Goal: Task Accomplishment & Management: Manage account settings

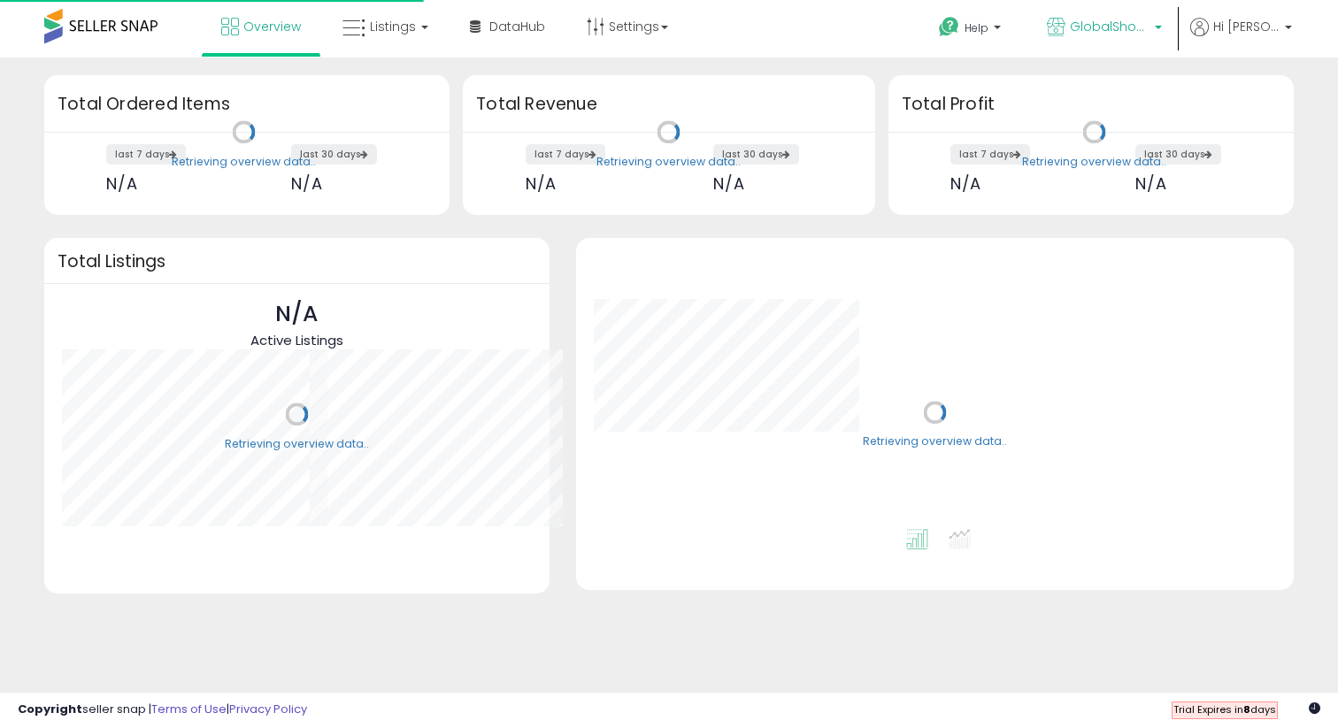
click at [1135, 35] on span "GlobalShoppes" at bounding box center [1110, 27] width 80 height 18
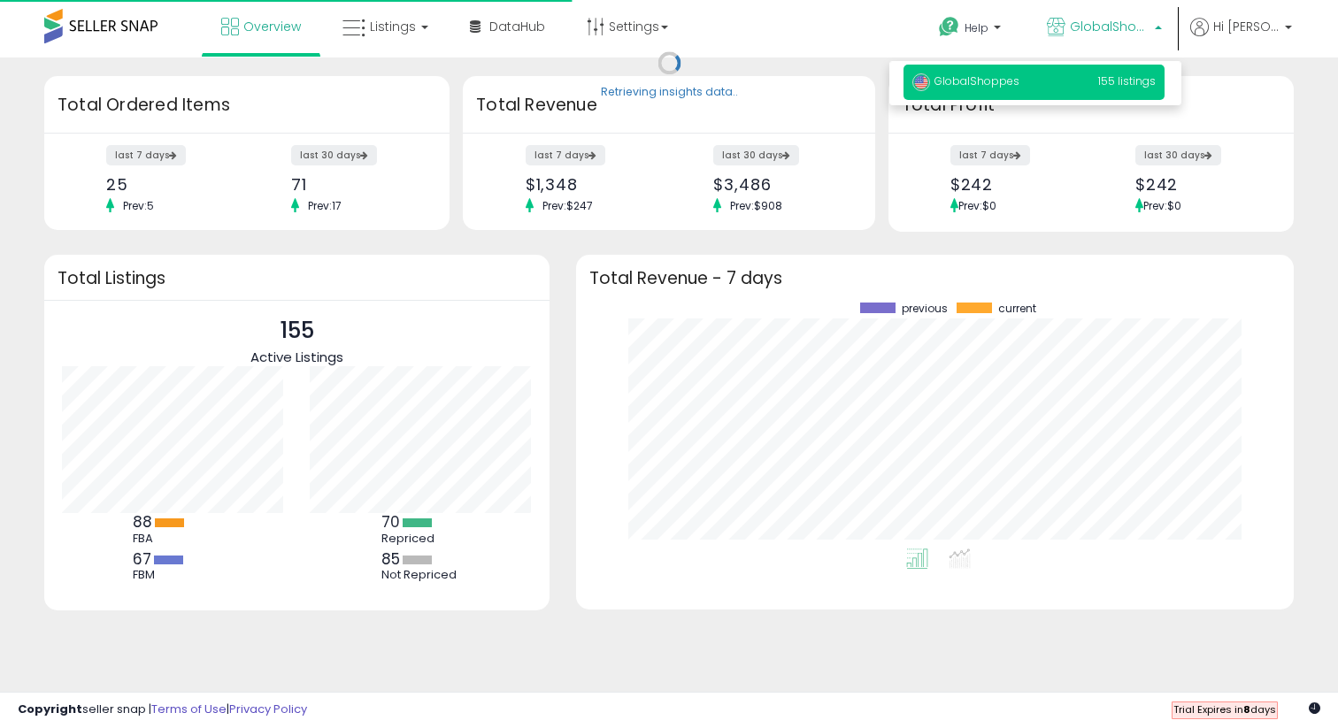
scroll to position [246, 682]
click at [1135, 35] on span "GlobalShoppes" at bounding box center [1110, 27] width 80 height 18
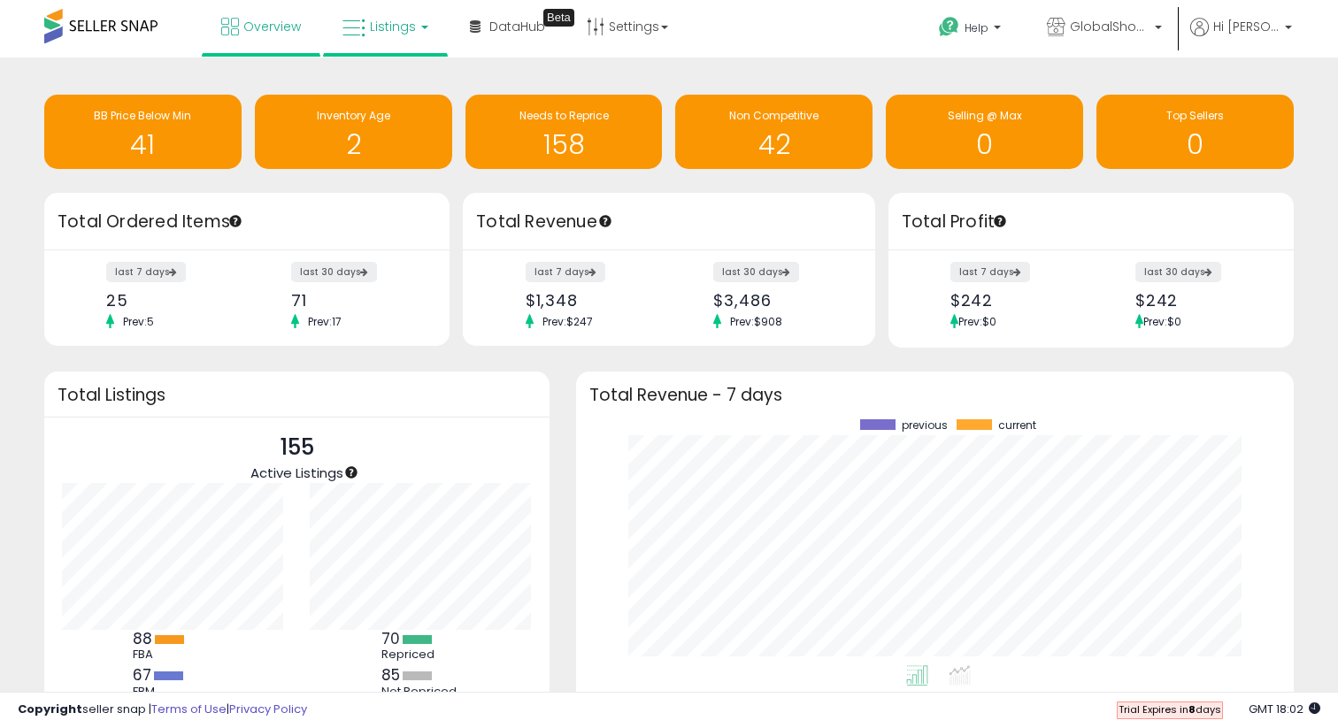
click at [365, 38] on link "Listings" at bounding box center [385, 26] width 112 height 53
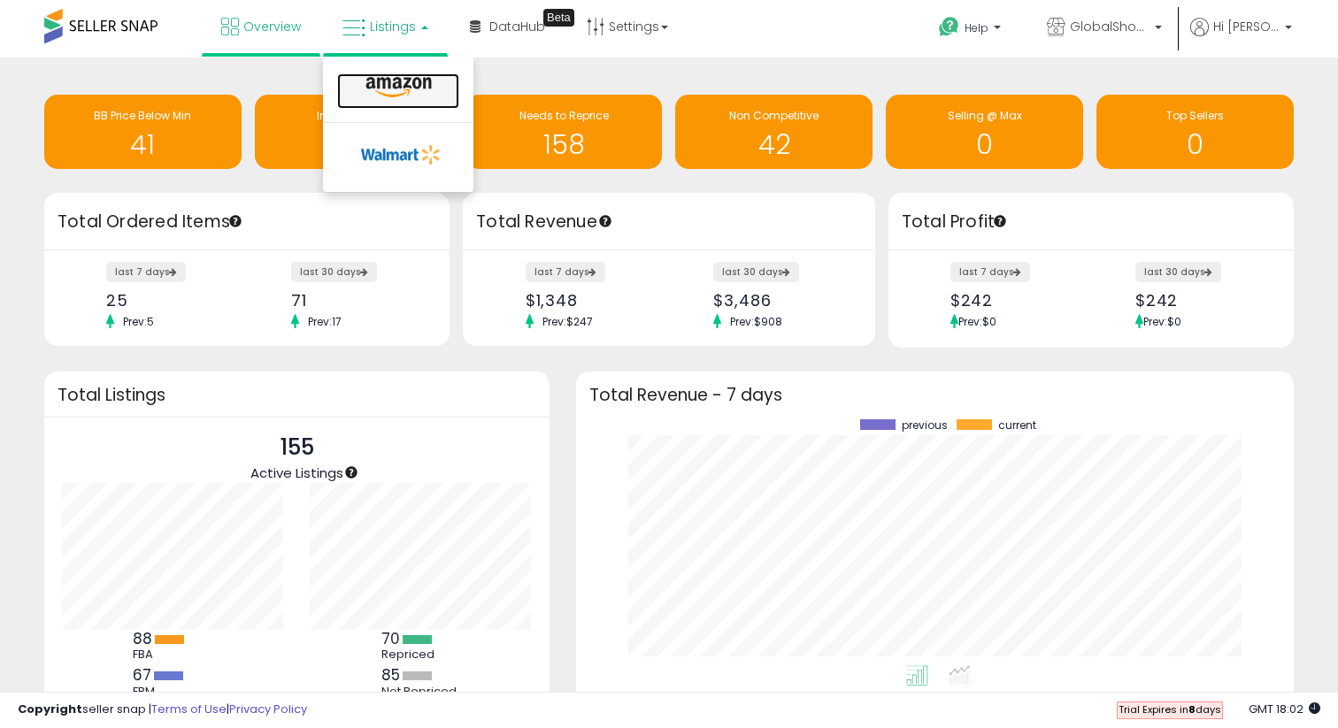
click at [381, 89] on icon at bounding box center [398, 87] width 77 height 23
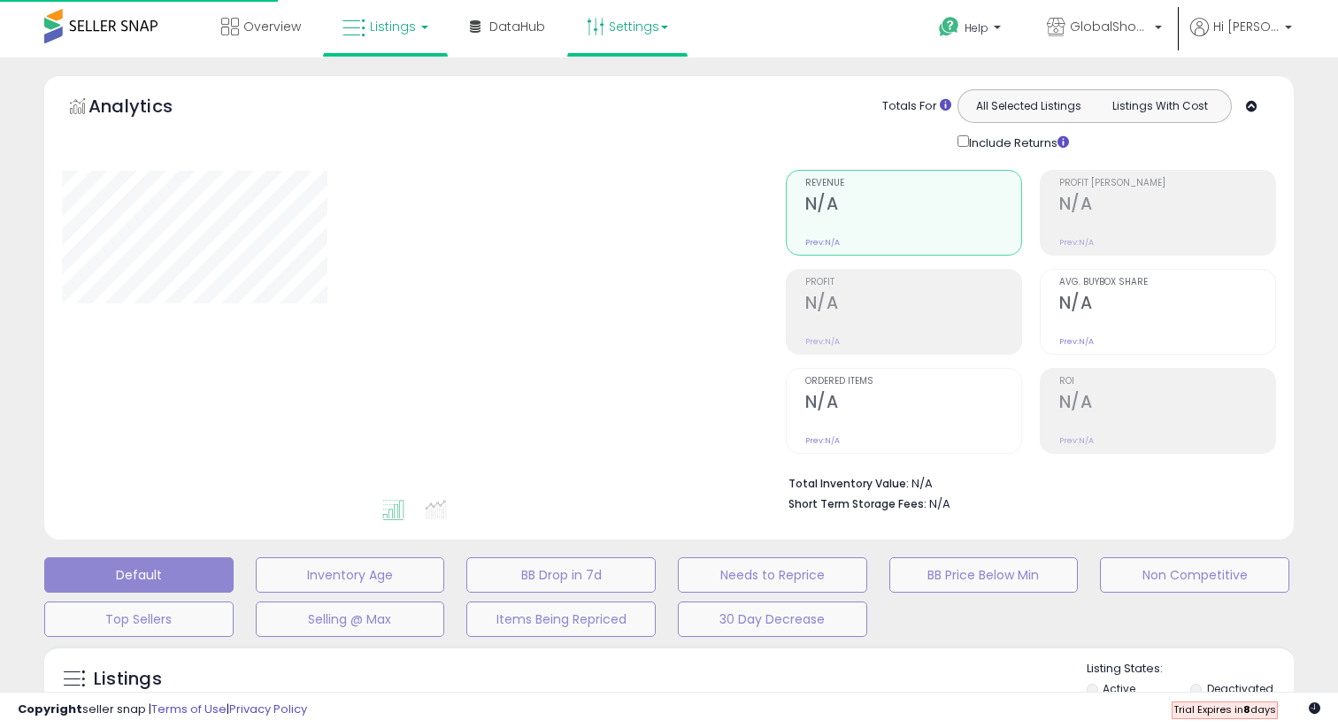
click at [641, 42] on link "Settings" at bounding box center [627, 26] width 108 height 53
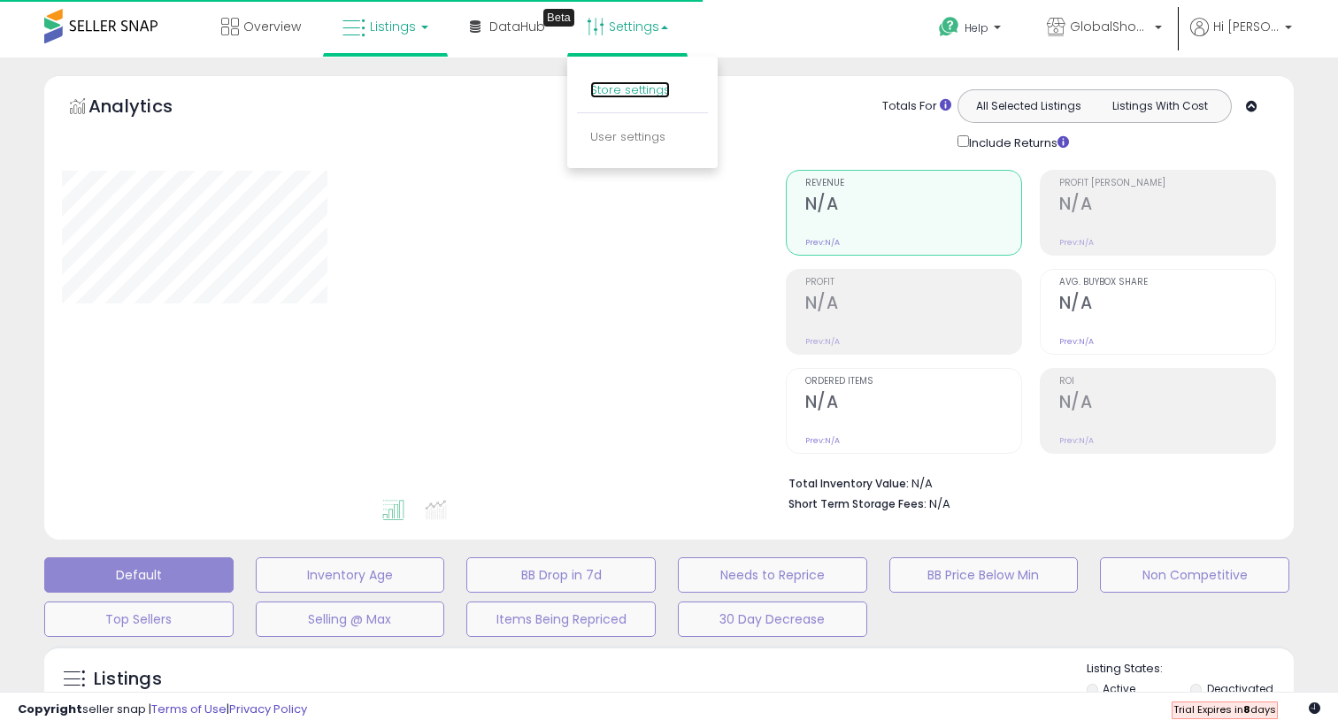
click at [642, 85] on link "Store settings" at bounding box center [630, 89] width 80 height 17
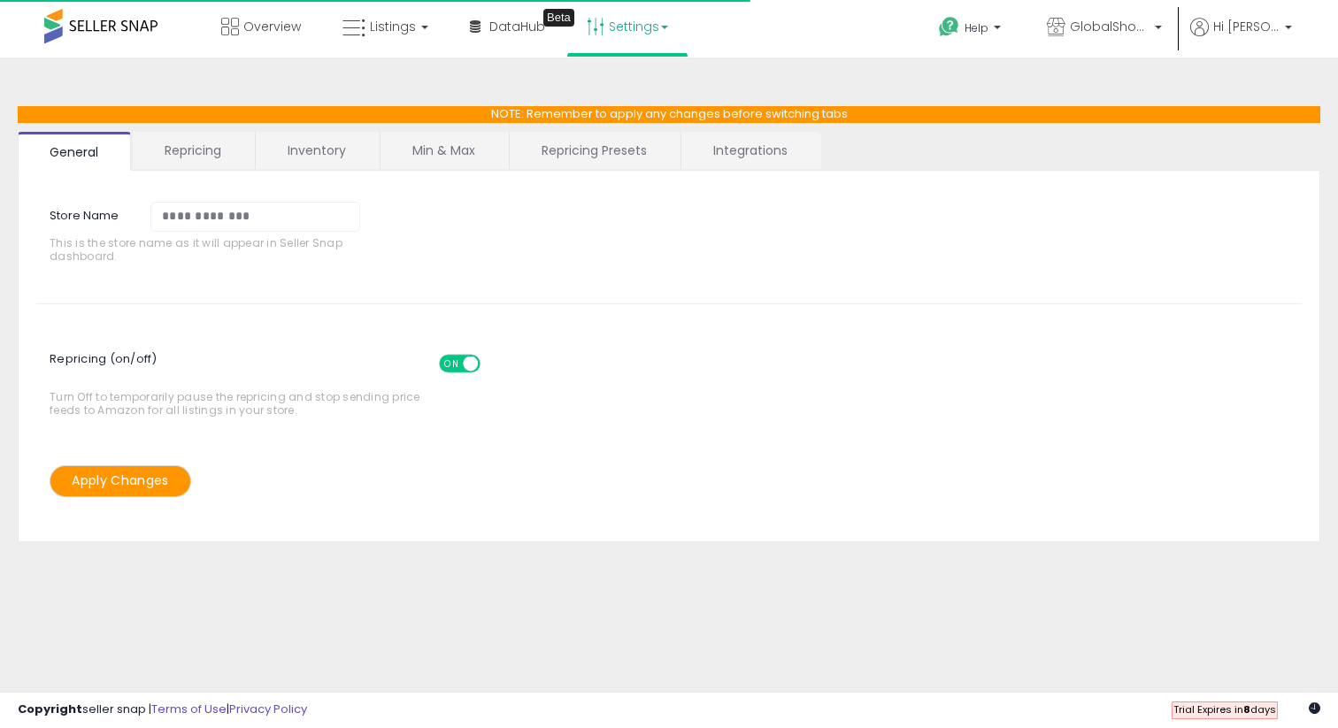
select select "******"
click at [558, 167] on link "Repricing Presets" at bounding box center [594, 150] width 169 height 37
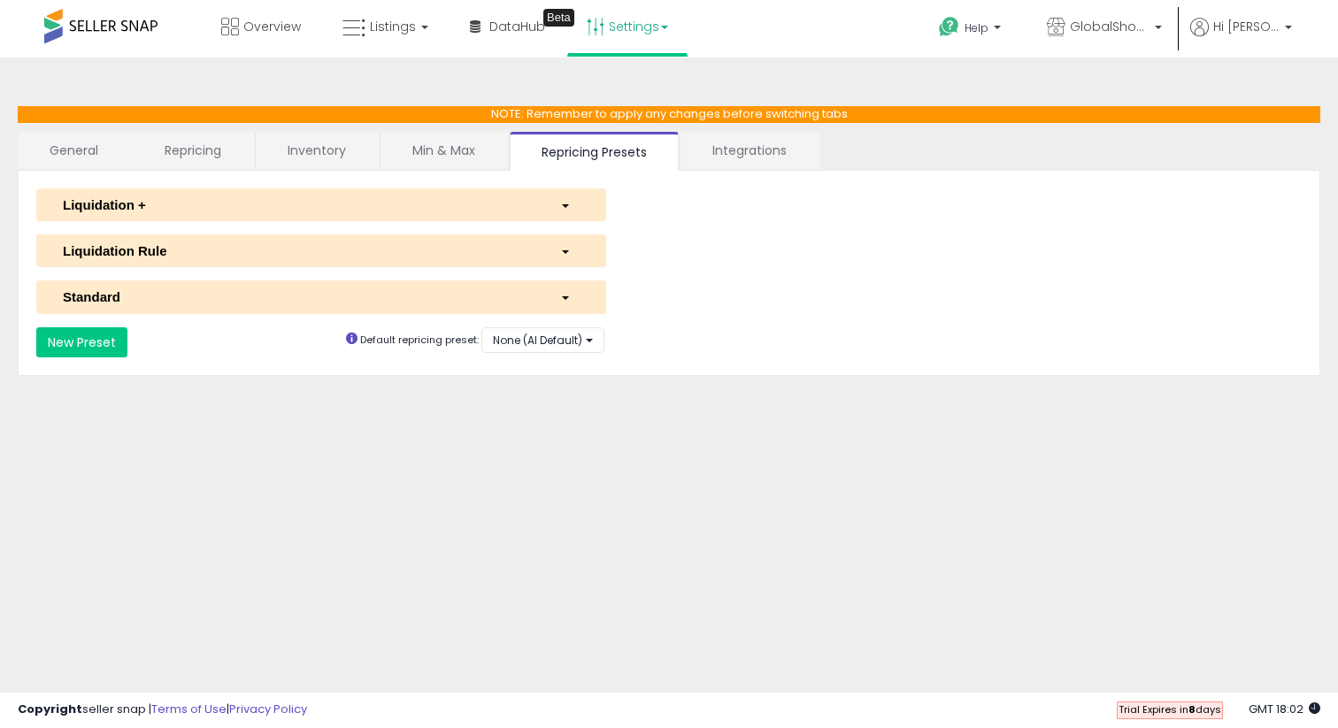
click at [253, 203] on div "Liquidation +" at bounding box center [298, 205] width 497 height 19
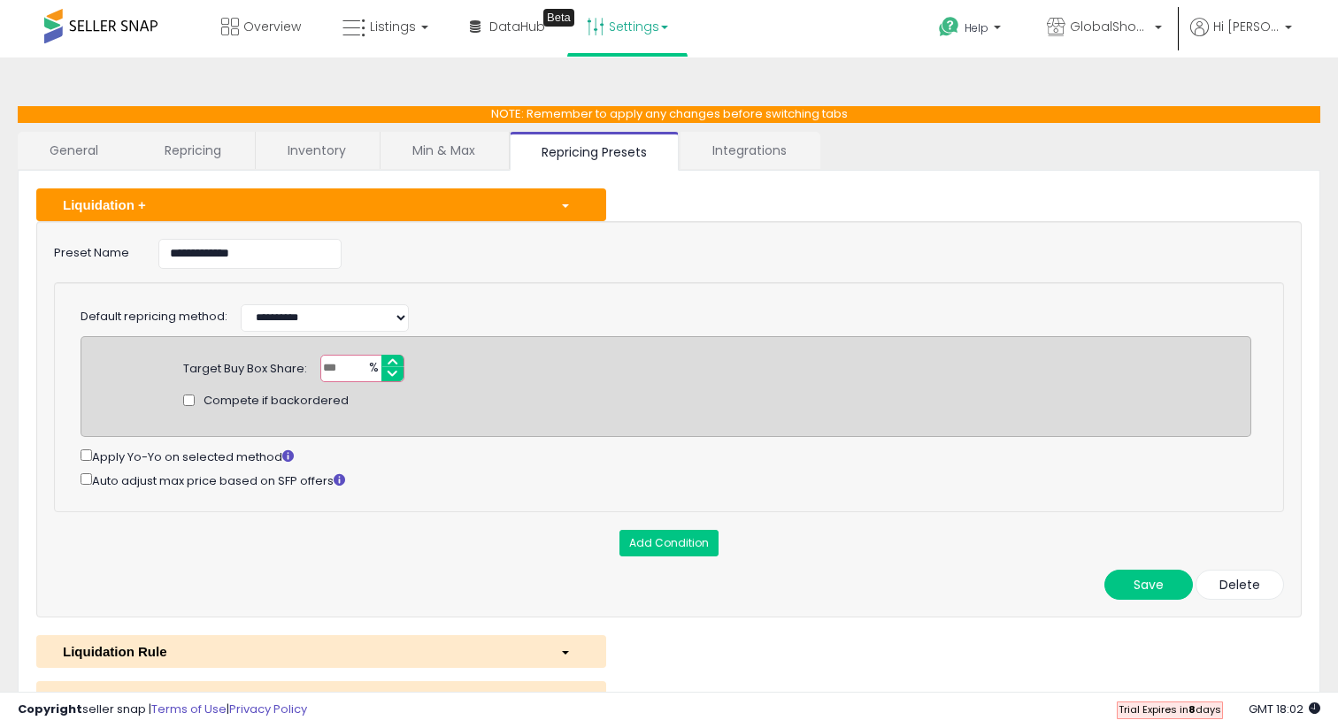
click at [602, 461] on div "Apply Yo-Yo on selected method" at bounding box center [666, 456] width 1171 height 20
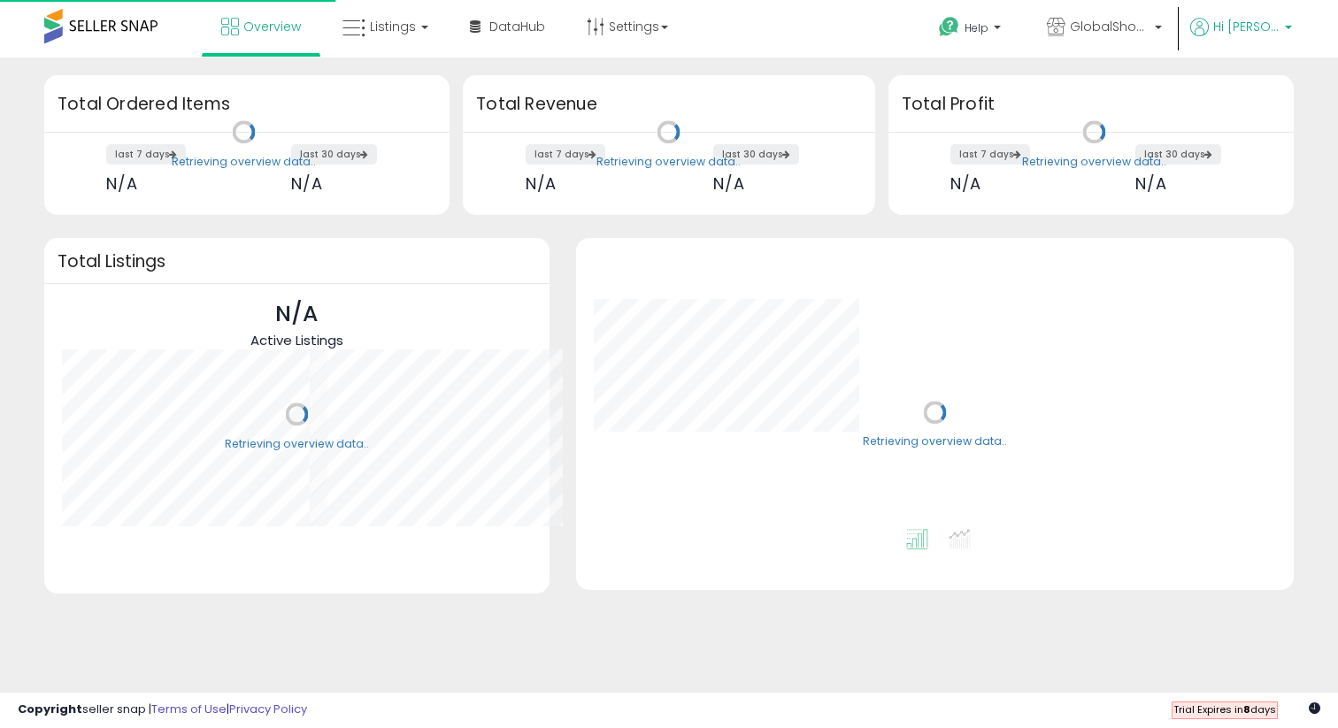
click at [1262, 28] on span "Hi [PERSON_NAME]" at bounding box center [1246, 27] width 66 height 18
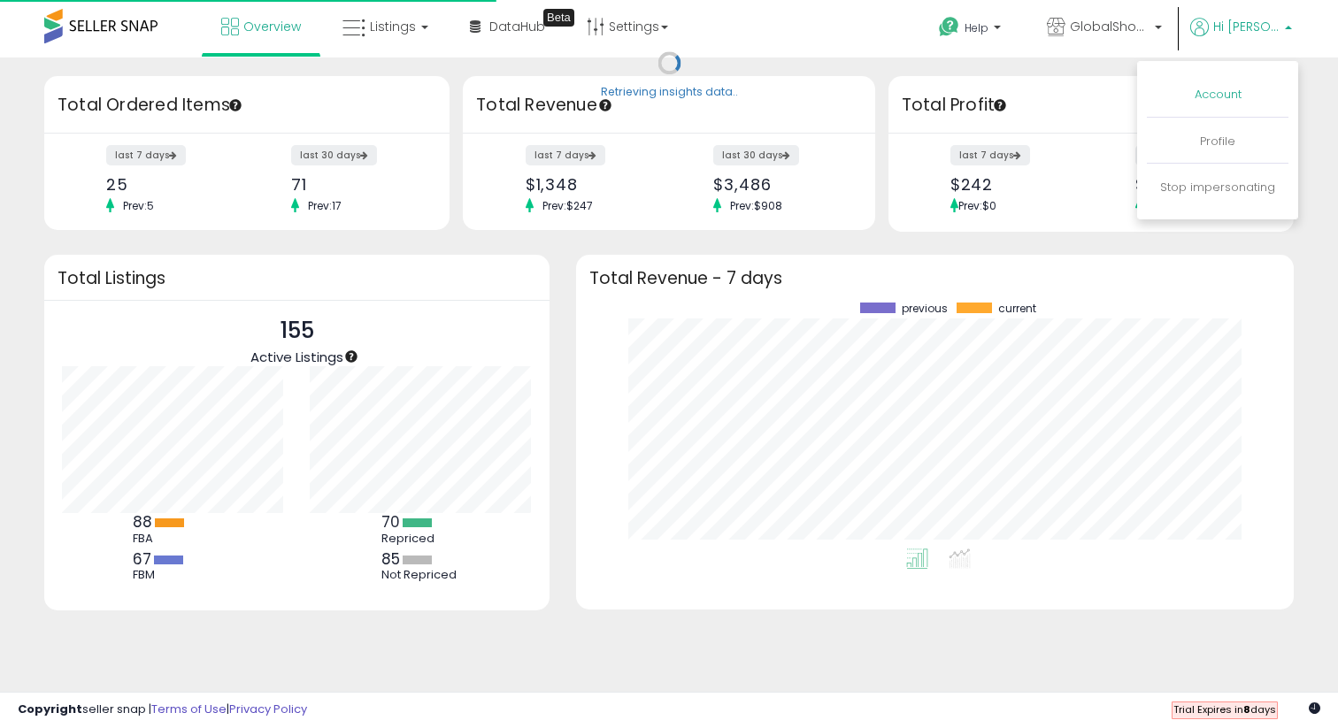
scroll to position [246, 682]
click at [1225, 94] on link "Account" at bounding box center [1218, 94] width 47 height 17
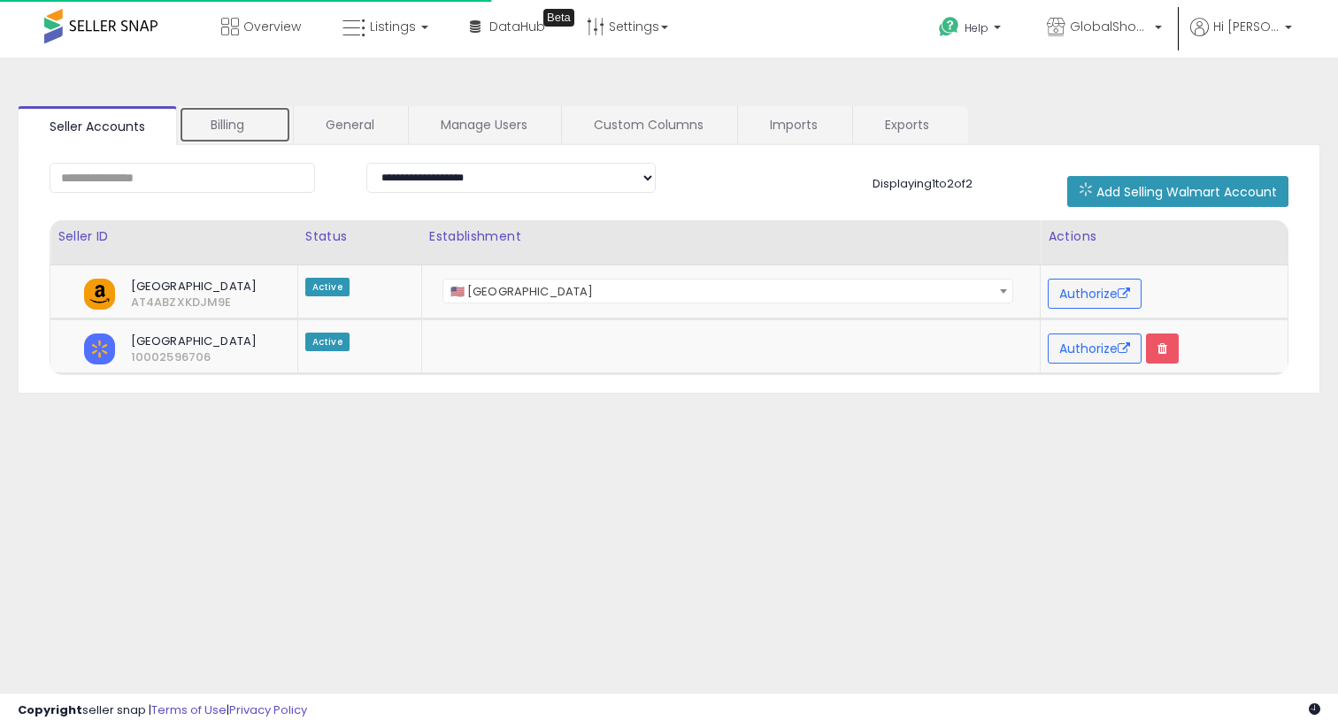
click at [250, 139] on link "Billing" at bounding box center [235, 124] width 112 height 37
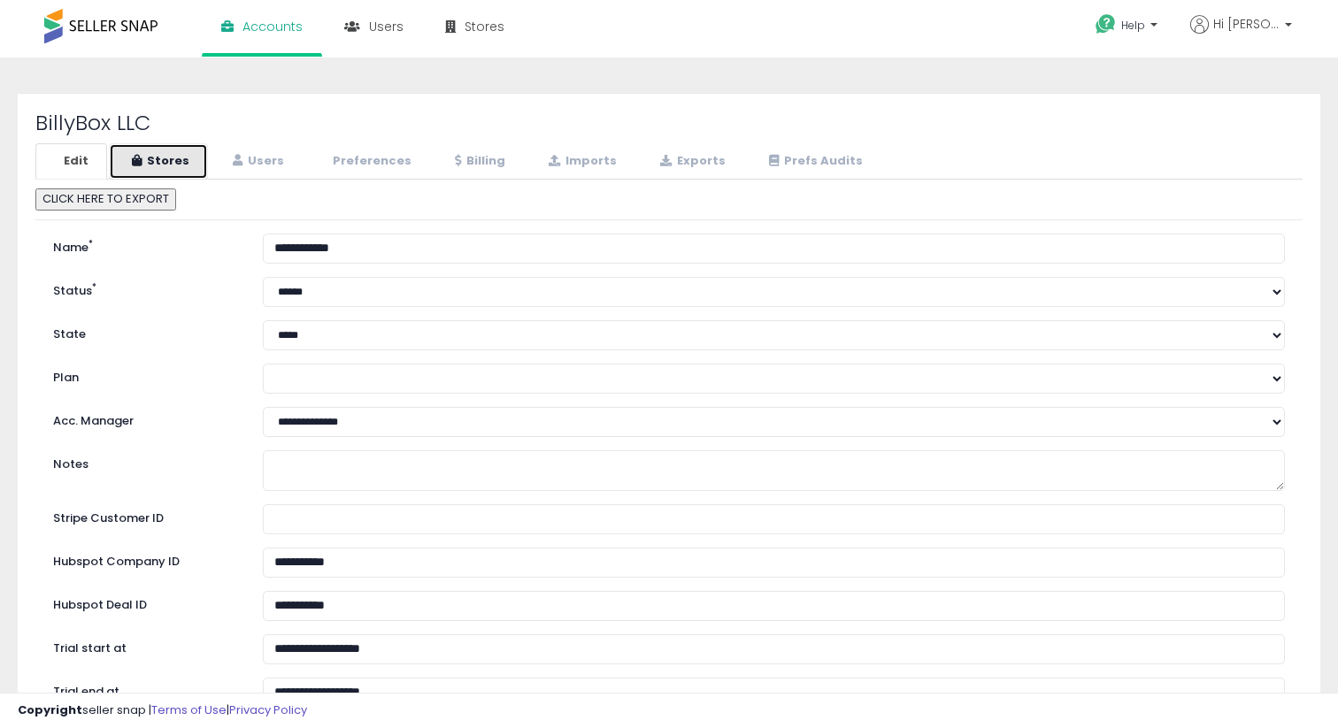
click at [165, 161] on link "Stores" at bounding box center [158, 161] width 99 height 36
select select "**"
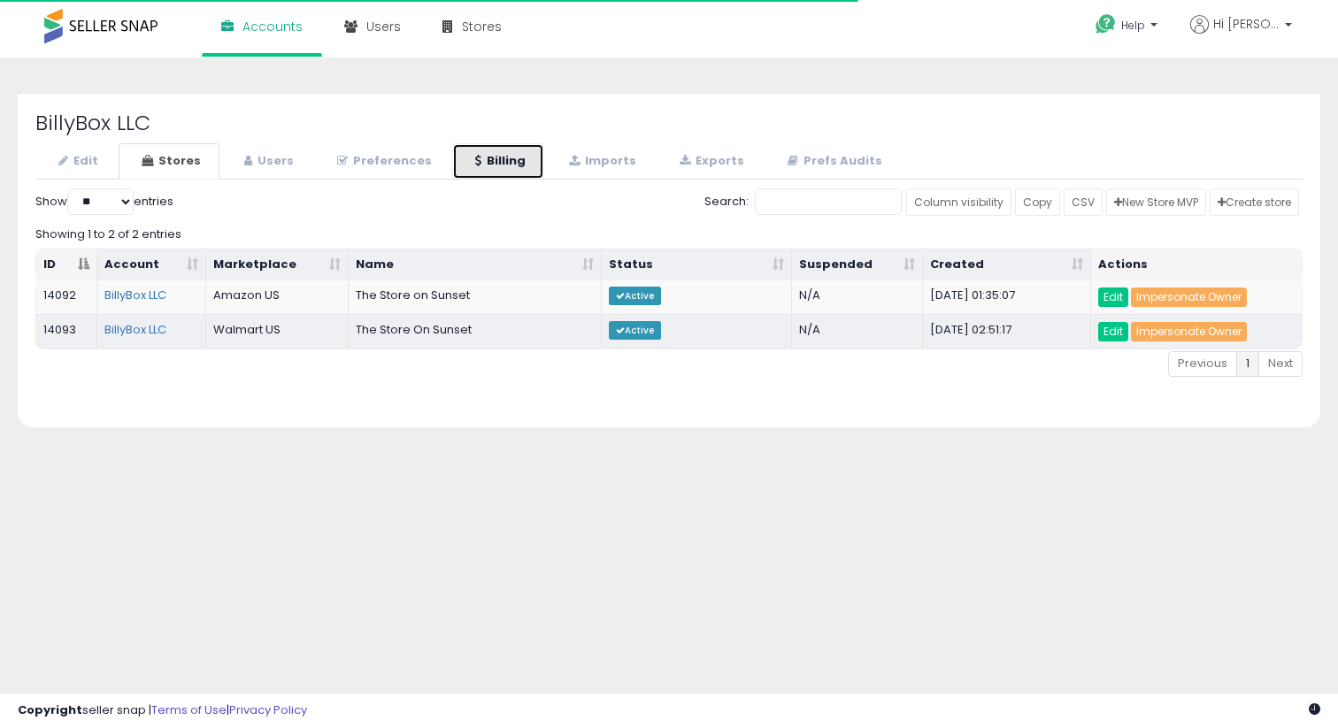
click at [475, 162] on icon at bounding box center [478, 161] width 6 height 12
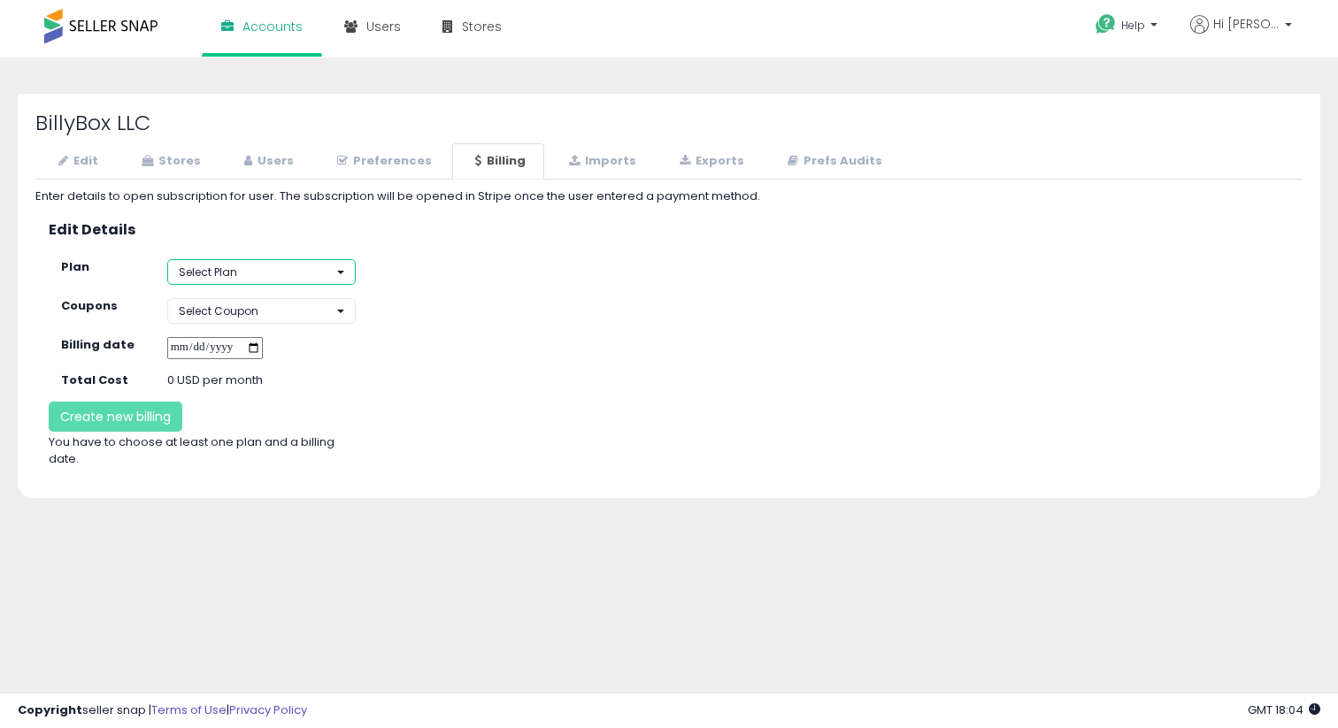
click at [266, 273] on button "Select Plan" at bounding box center [261, 272] width 189 height 26
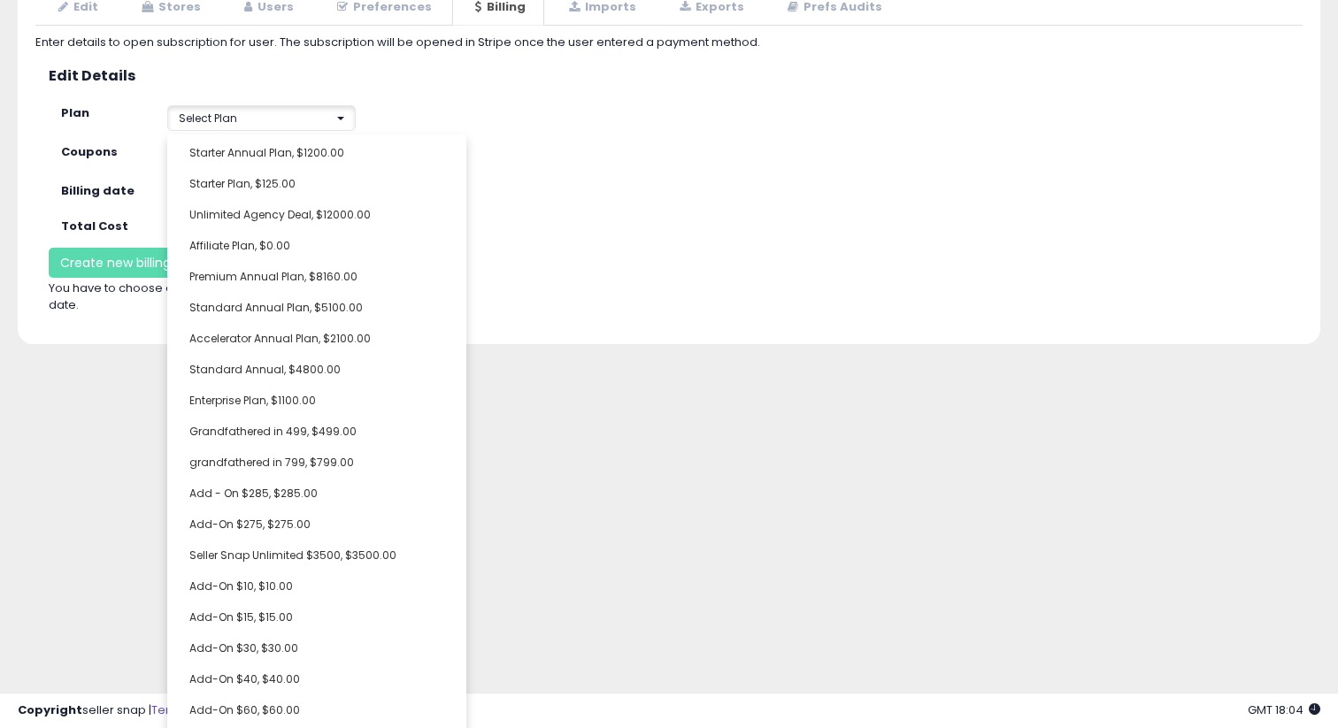
scroll to position [19, 0]
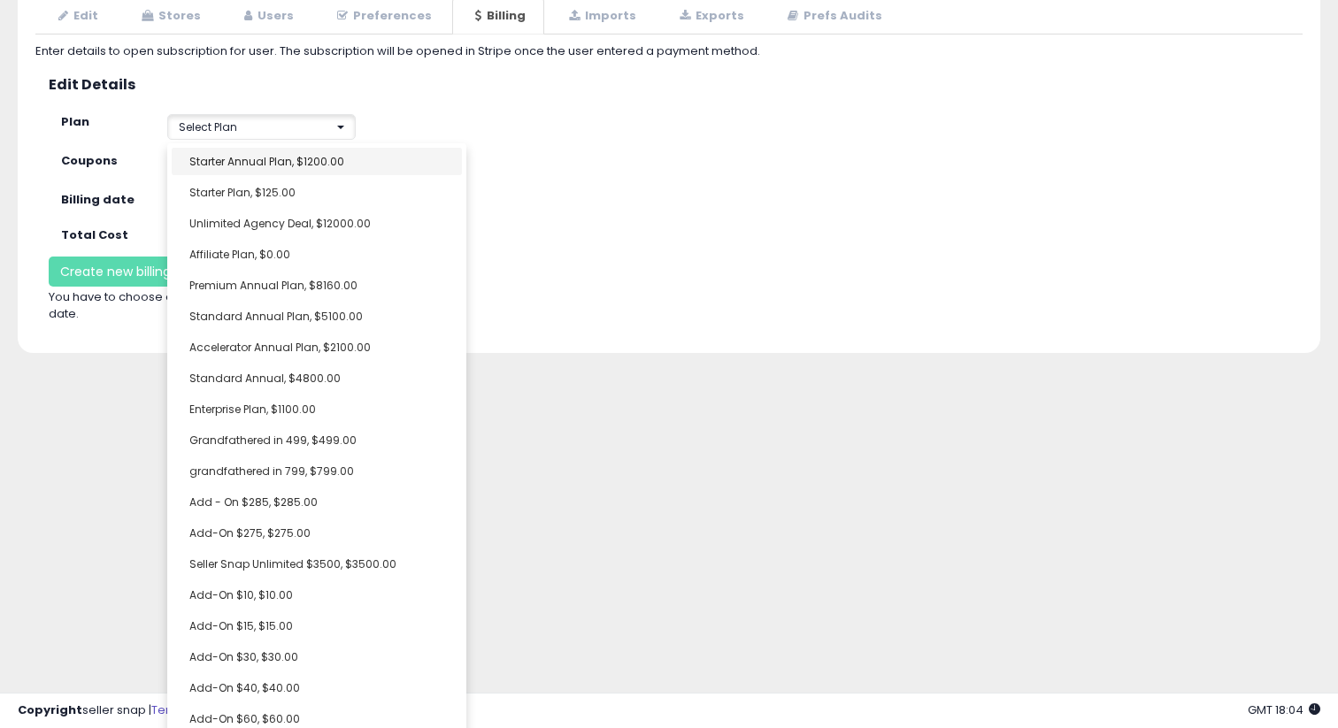
select select "**********"
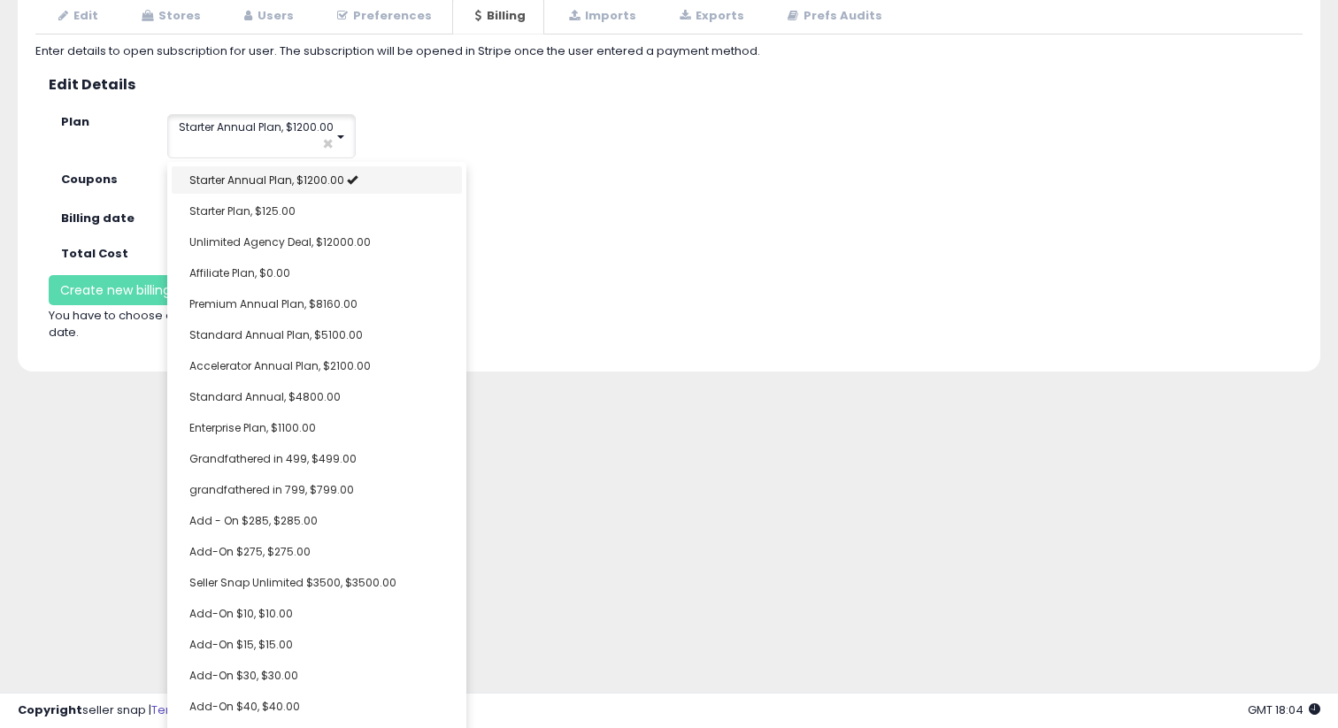
click at [327, 163] on ul "Starter Annual Plan, $1200.00 Starter Plan, $125.00 Unlimited Agency Deal, $120…" at bounding box center [316, 706] width 299 height 1089
click at [573, 193] on div "**********" at bounding box center [682, 185] width 1268 height 26
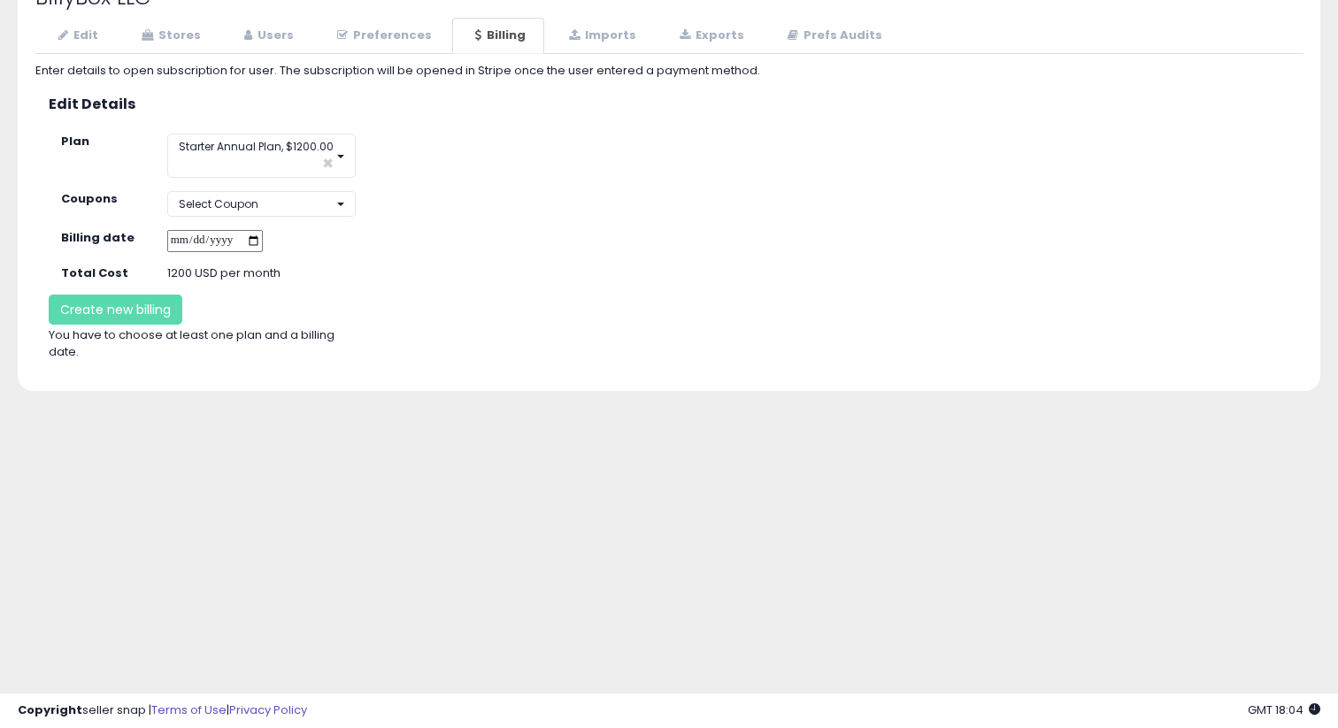
scroll to position [0, 0]
click at [263, 236] on input "date" at bounding box center [215, 241] width 96 height 22
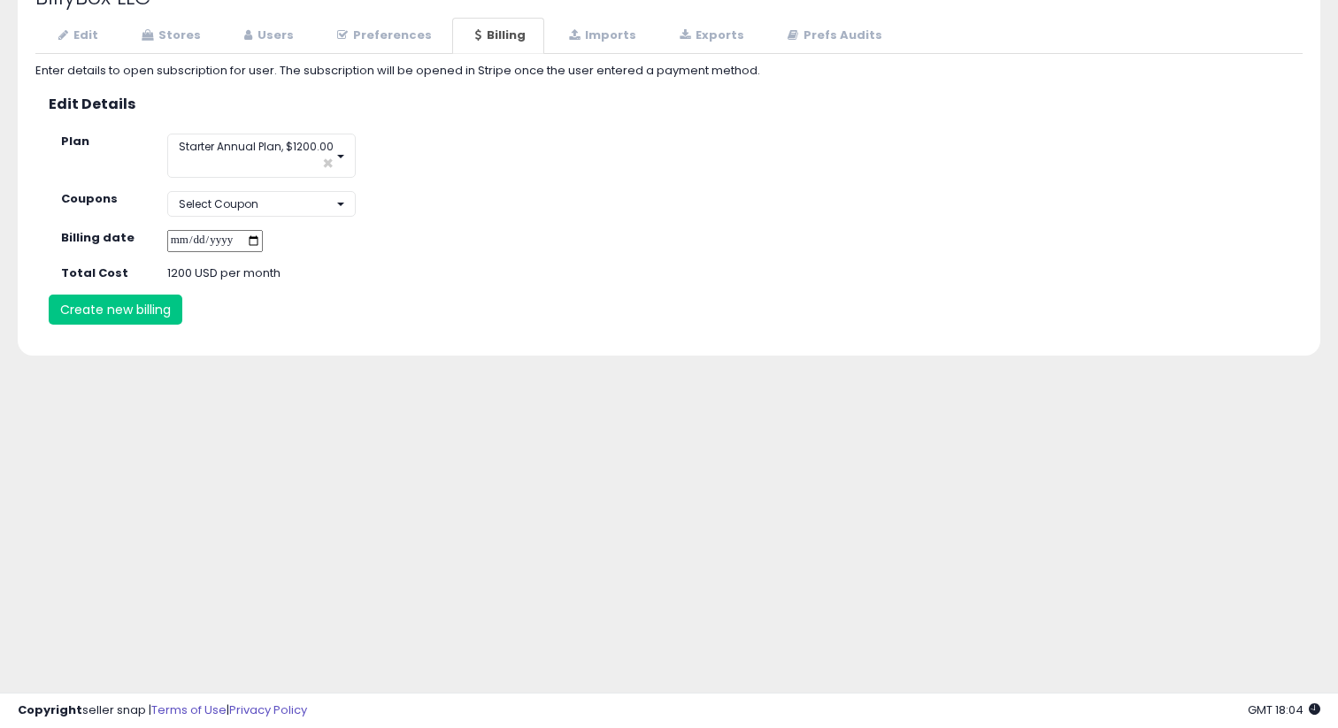
click at [263, 239] on input "**********" at bounding box center [215, 241] width 96 height 22
type input "**********"
click at [168, 318] on button "Create new billing" at bounding box center [116, 310] width 134 height 30
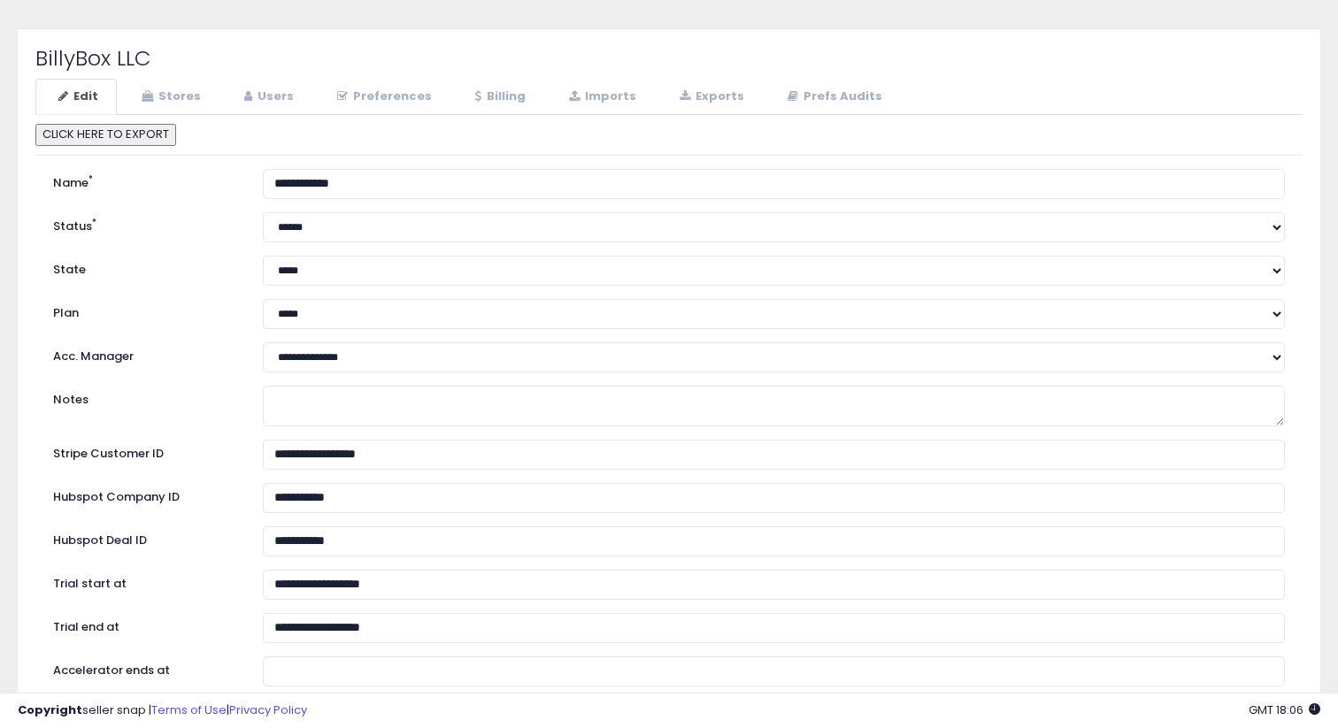
scroll to position [63, 0]
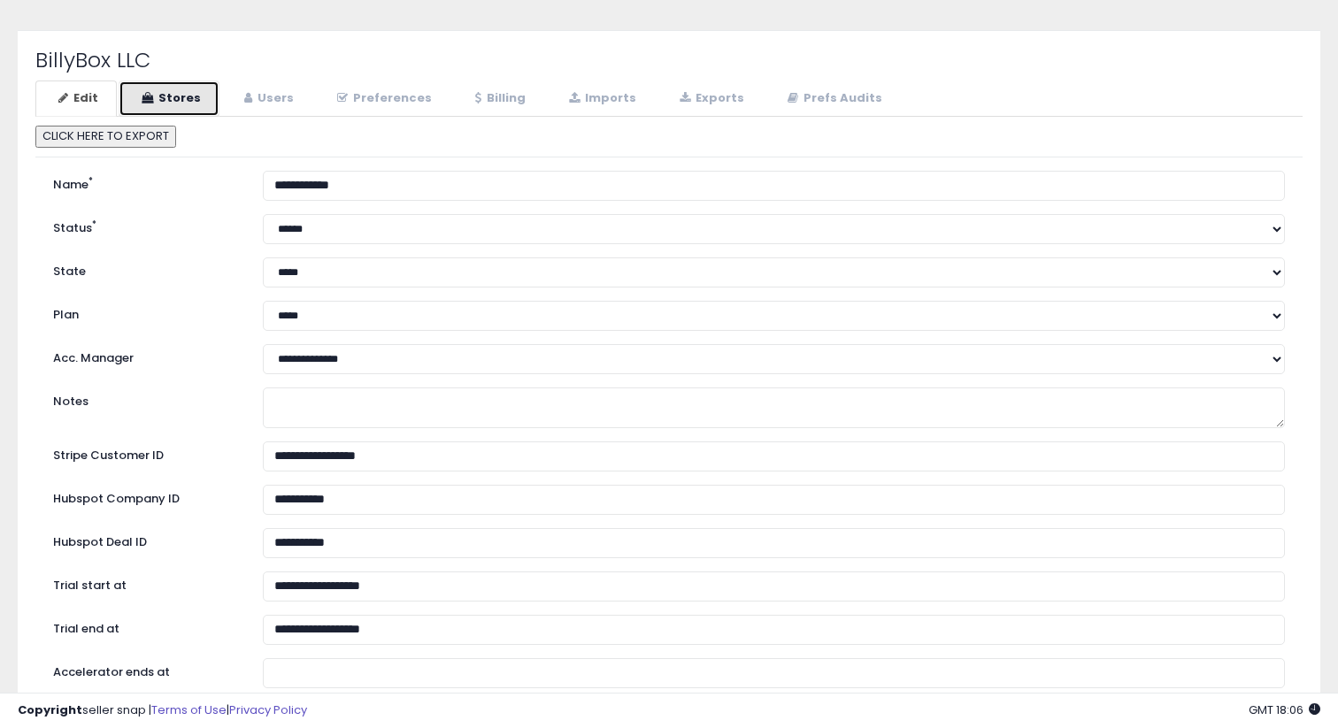
click at [181, 101] on link "Stores" at bounding box center [169, 99] width 101 height 36
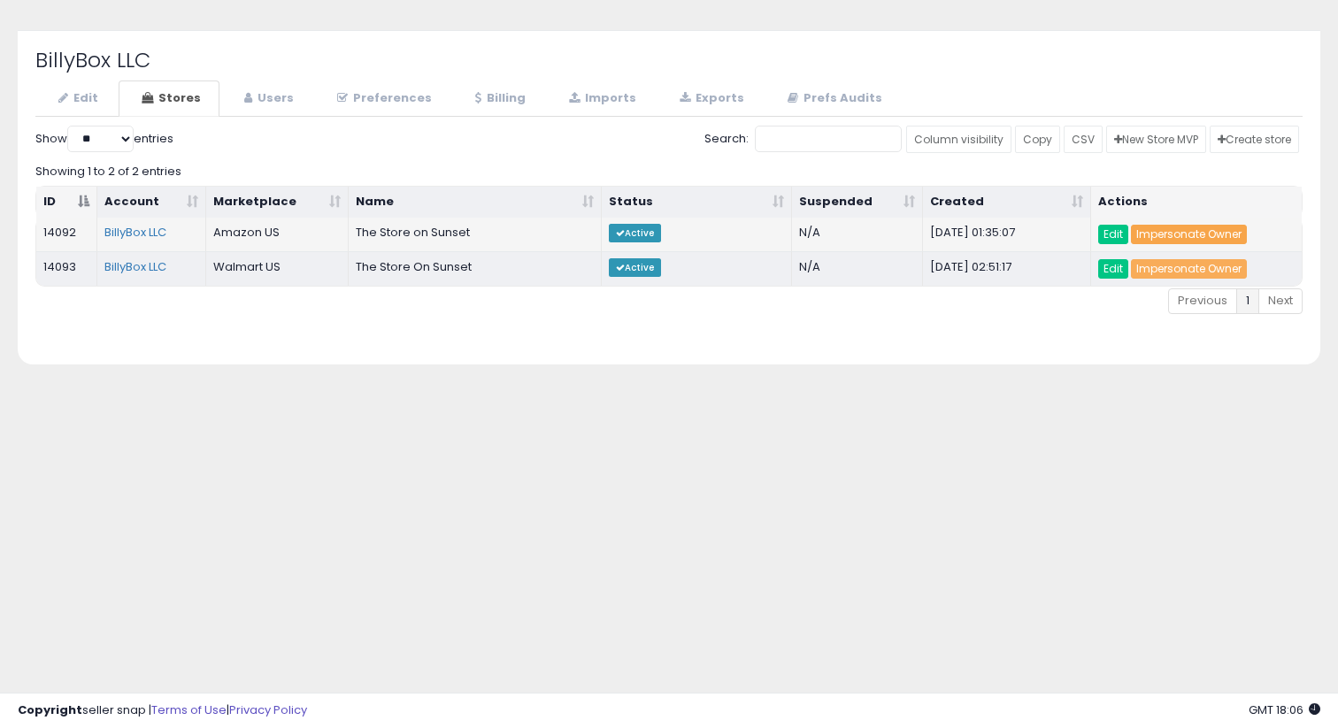
click at [1143, 235] on link "Impersonate Owner" at bounding box center [1189, 234] width 116 height 19
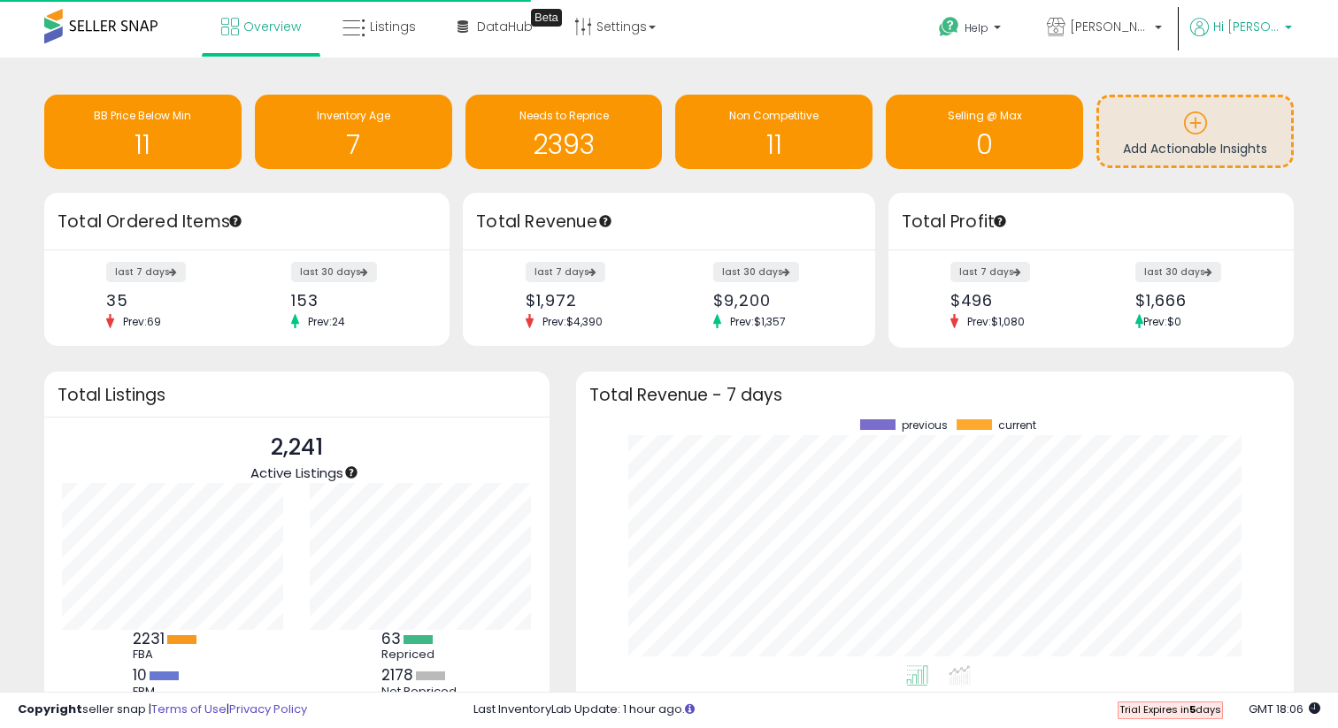
scroll to position [246, 682]
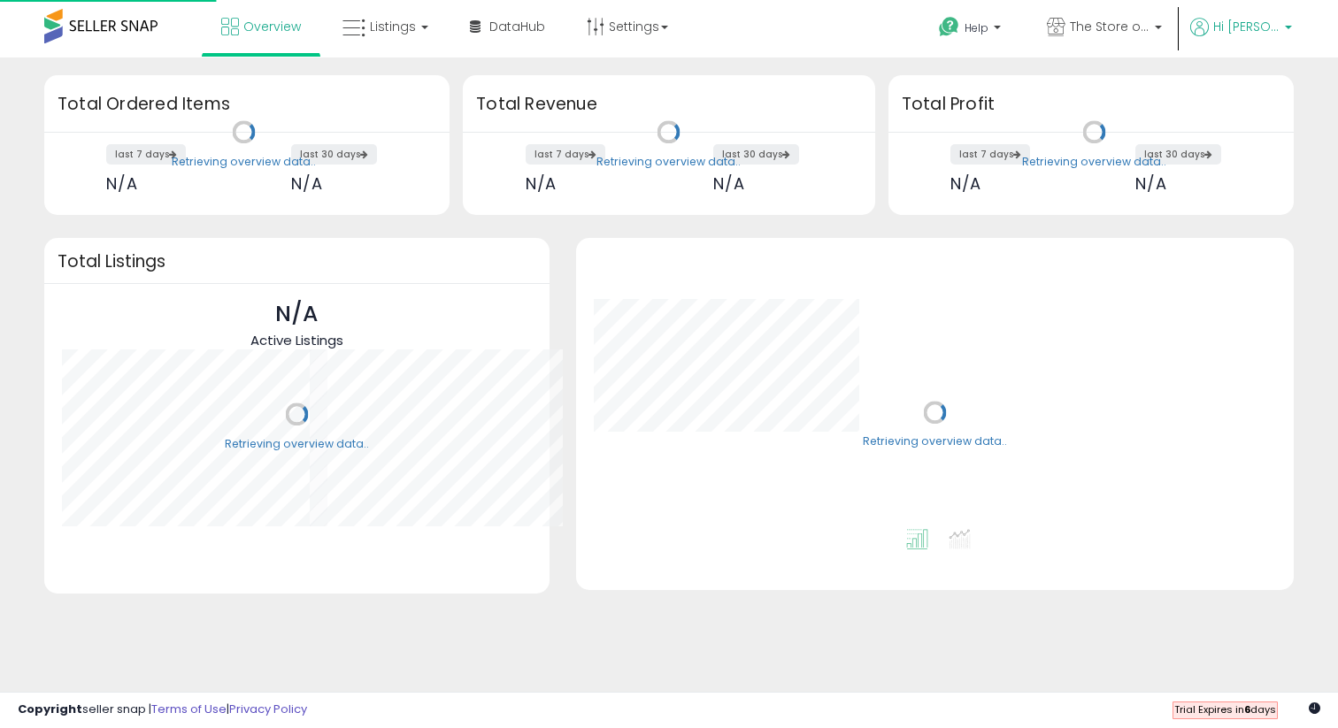
click at [1264, 36] on p "Hi [PERSON_NAME]" at bounding box center [1241, 29] width 102 height 22
click at [1227, 96] on link "Account" at bounding box center [1218, 94] width 47 height 17
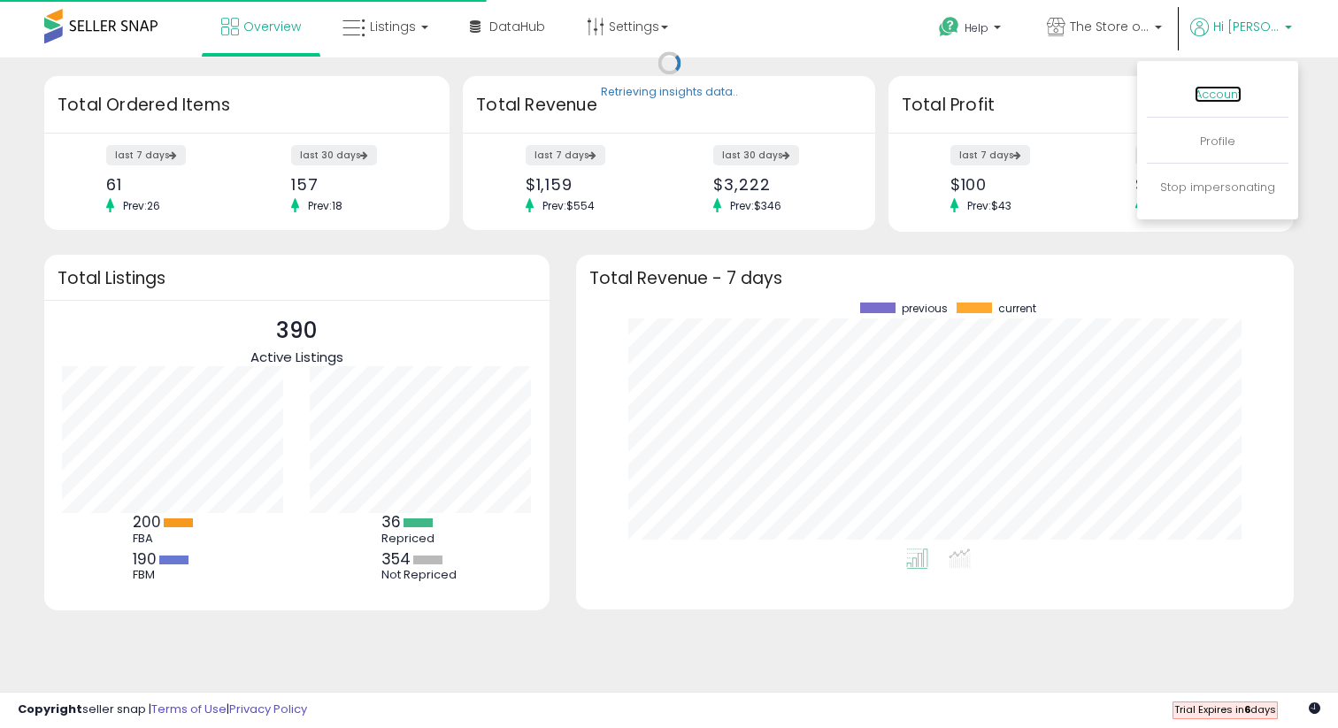
scroll to position [246, 682]
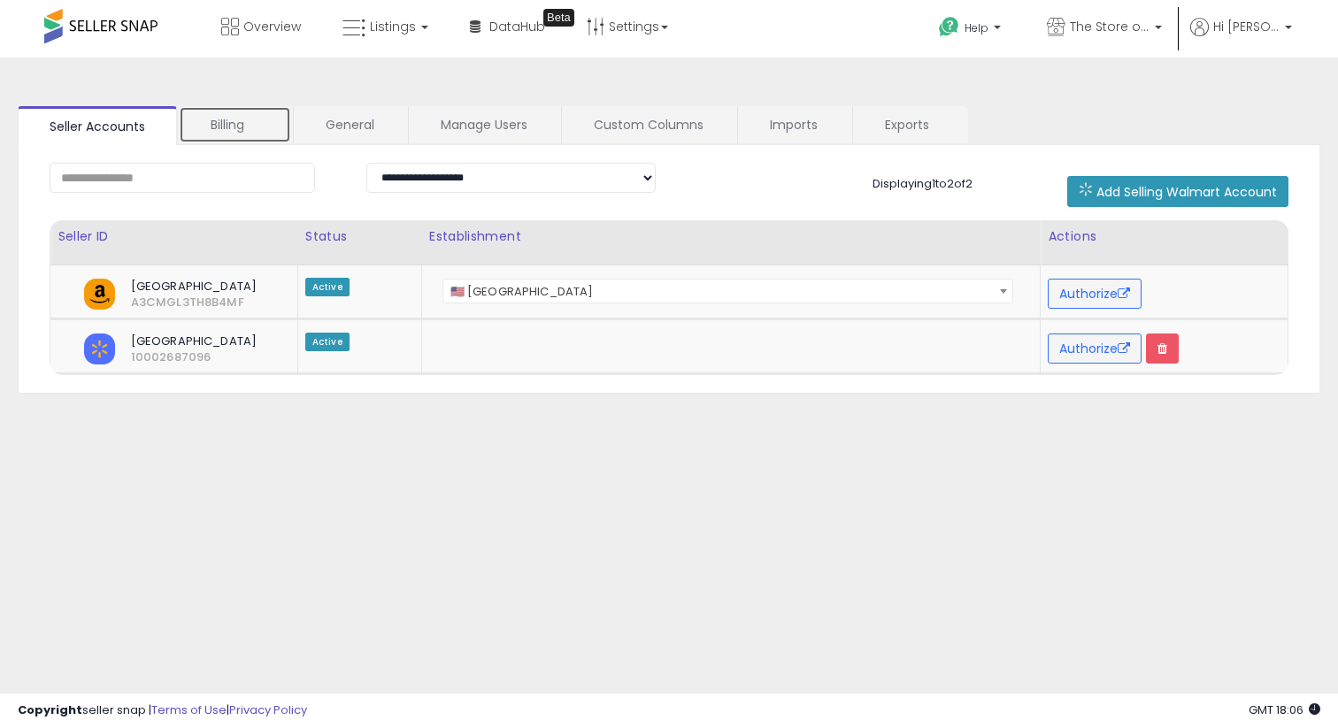
click at [236, 127] on link "Billing" at bounding box center [235, 124] width 112 height 37
